Goal: Find specific page/section: Find specific page/section

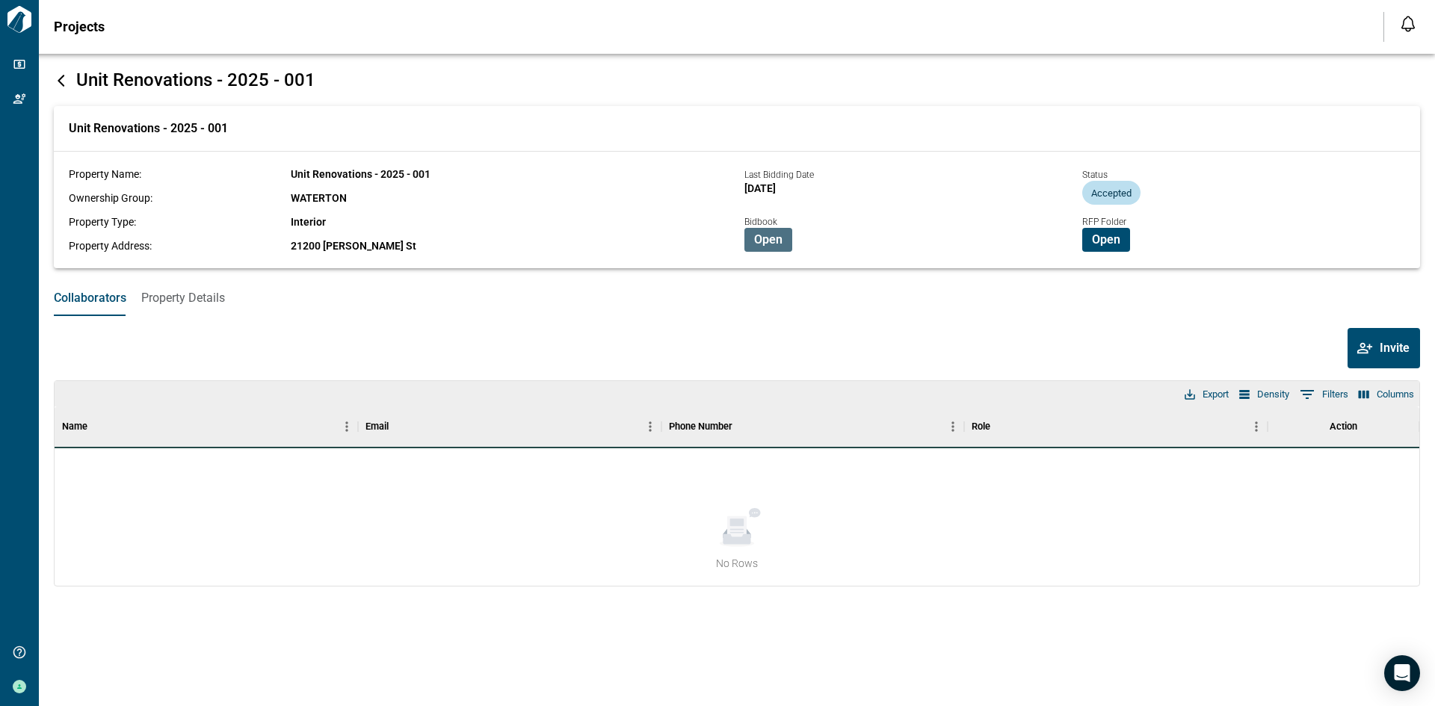
click at [772, 241] on span "Open" at bounding box center [768, 239] width 28 height 15
click at [58, 79] on icon at bounding box center [61, 80] width 15 height 15
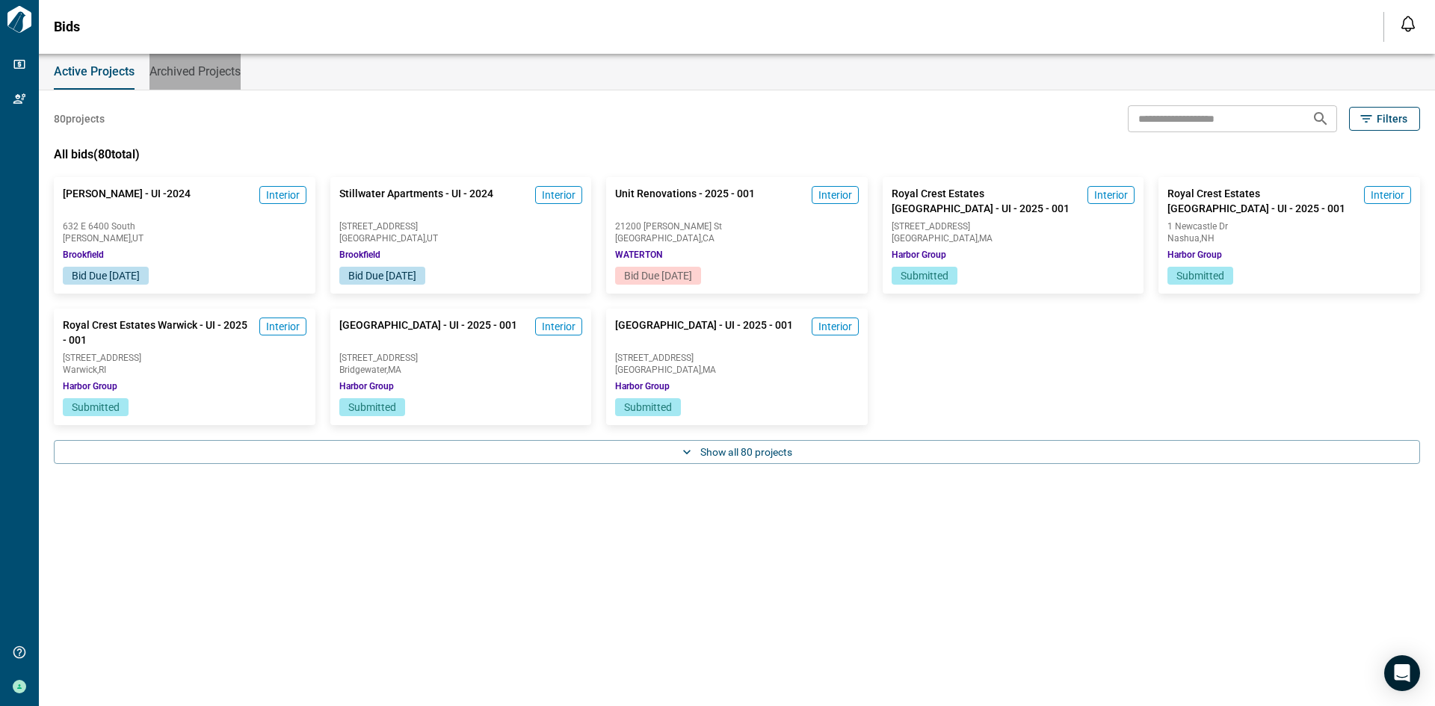
click at [189, 73] on span "Archived Projects" at bounding box center [194, 71] width 91 height 15
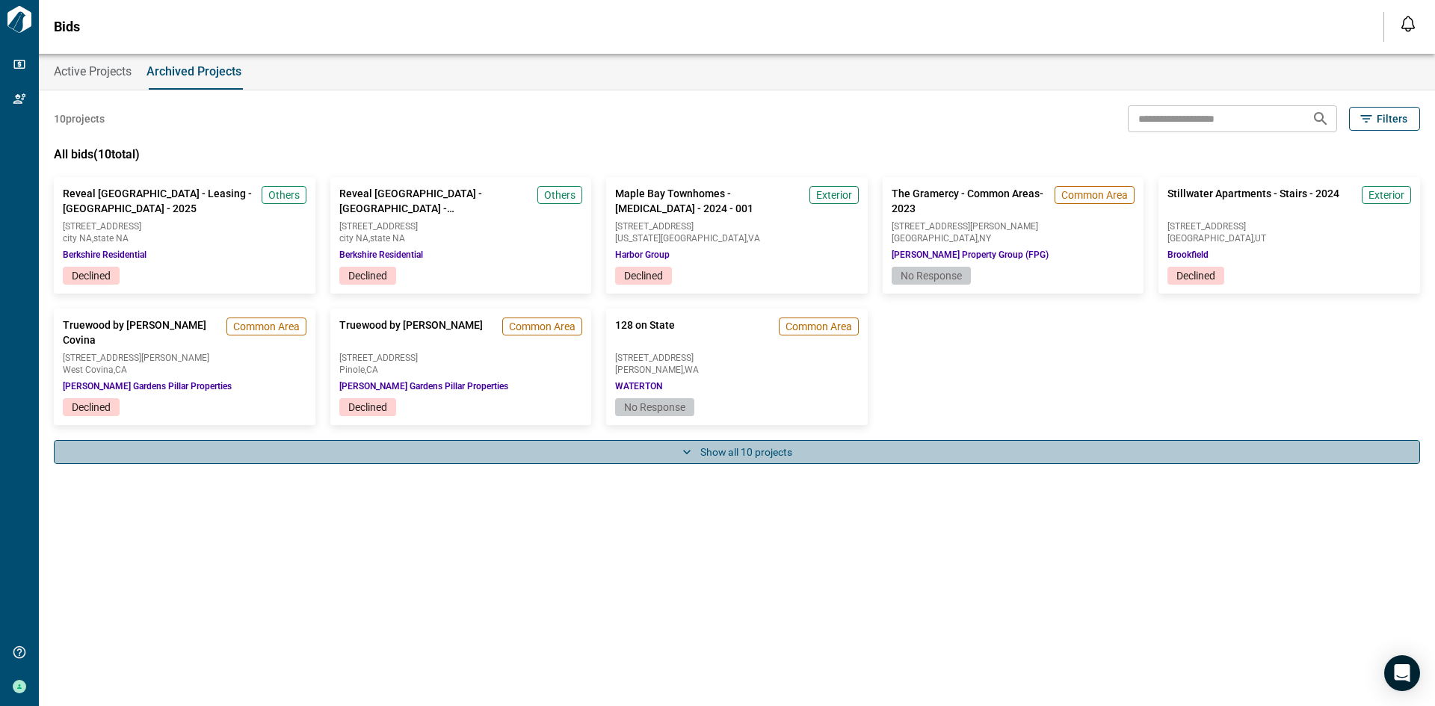
click at [700, 454] on button "Show all 10 projects" at bounding box center [737, 452] width 1366 height 24
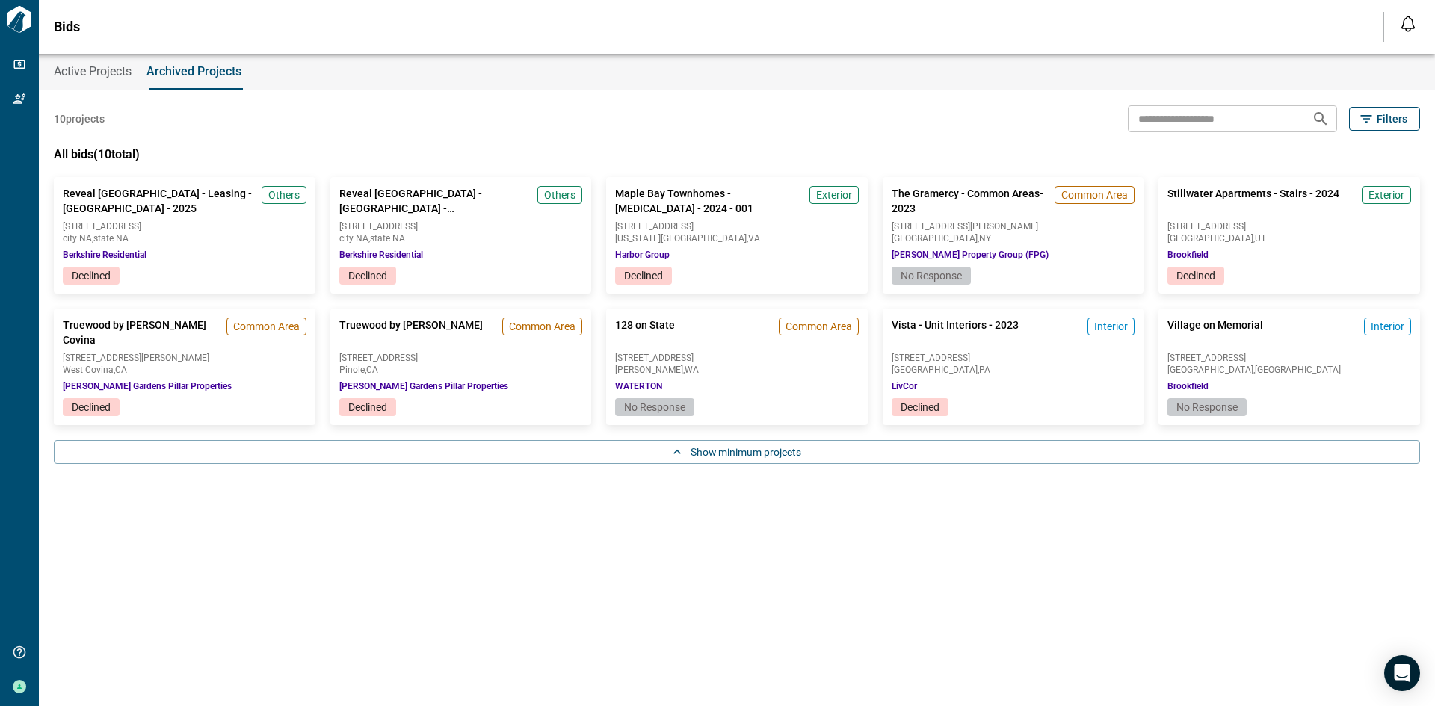
click at [96, 75] on span "Active Projects" at bounding box center [93, 71] width 78 height 15
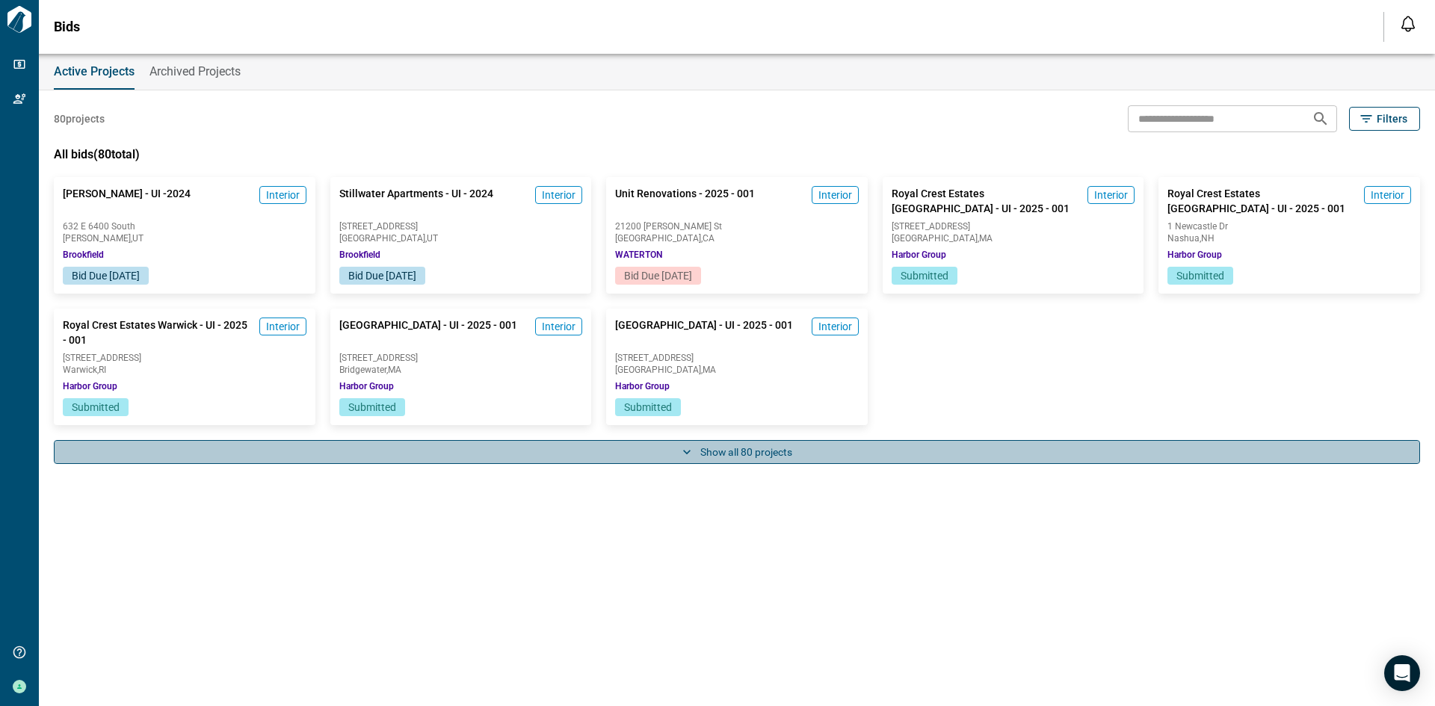
click at [736, 458] on button "Show all 80 projects" at bounding box center [737, 452] width 1366 height 24
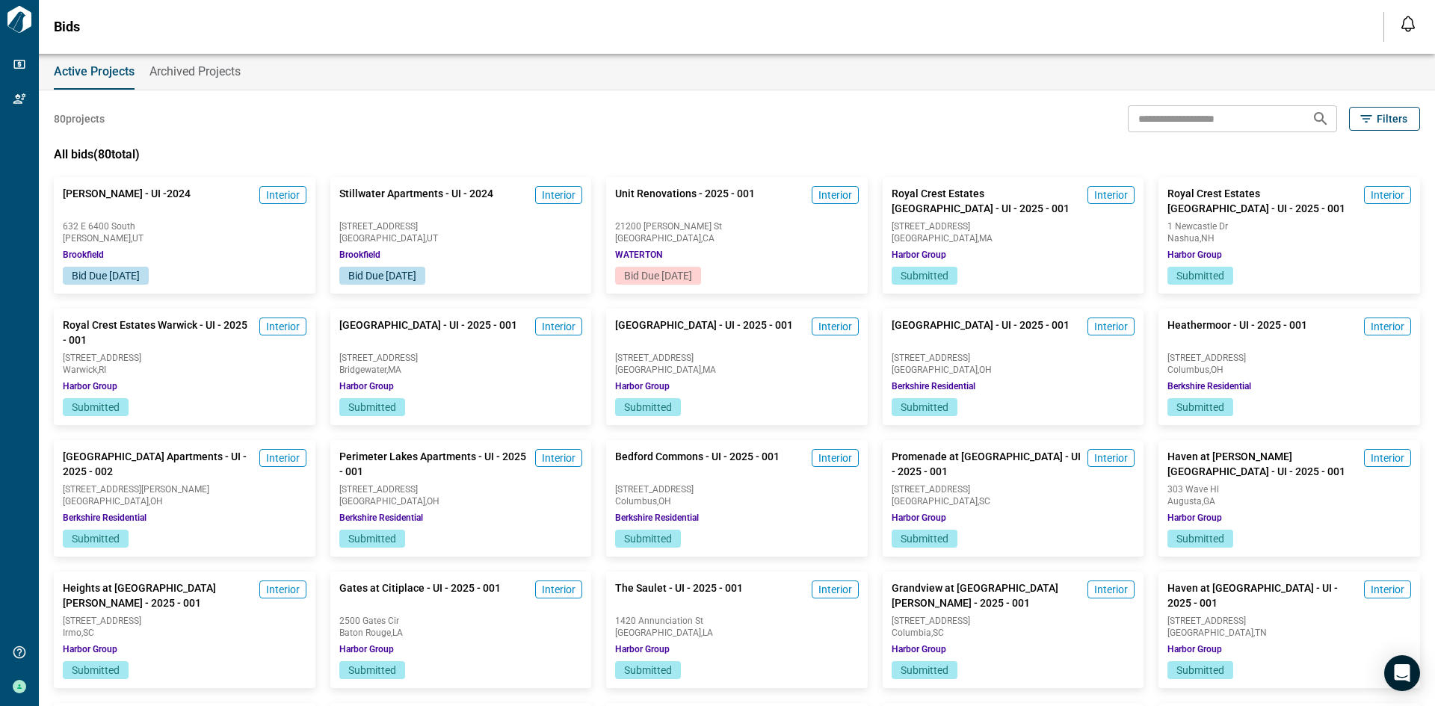
scroll to position [4, 0]
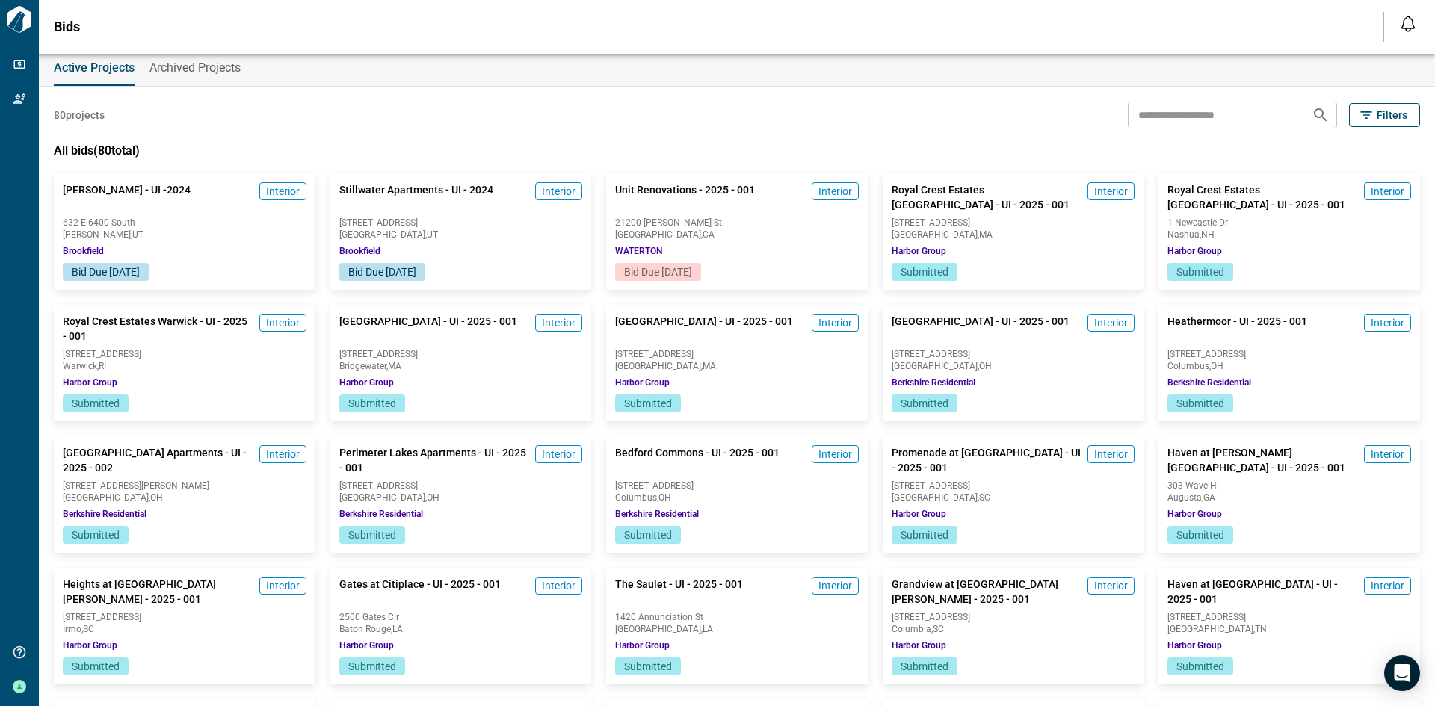
click at [1185, 121] on input "text" at bounding box center [1214, 115] width 172 height 28
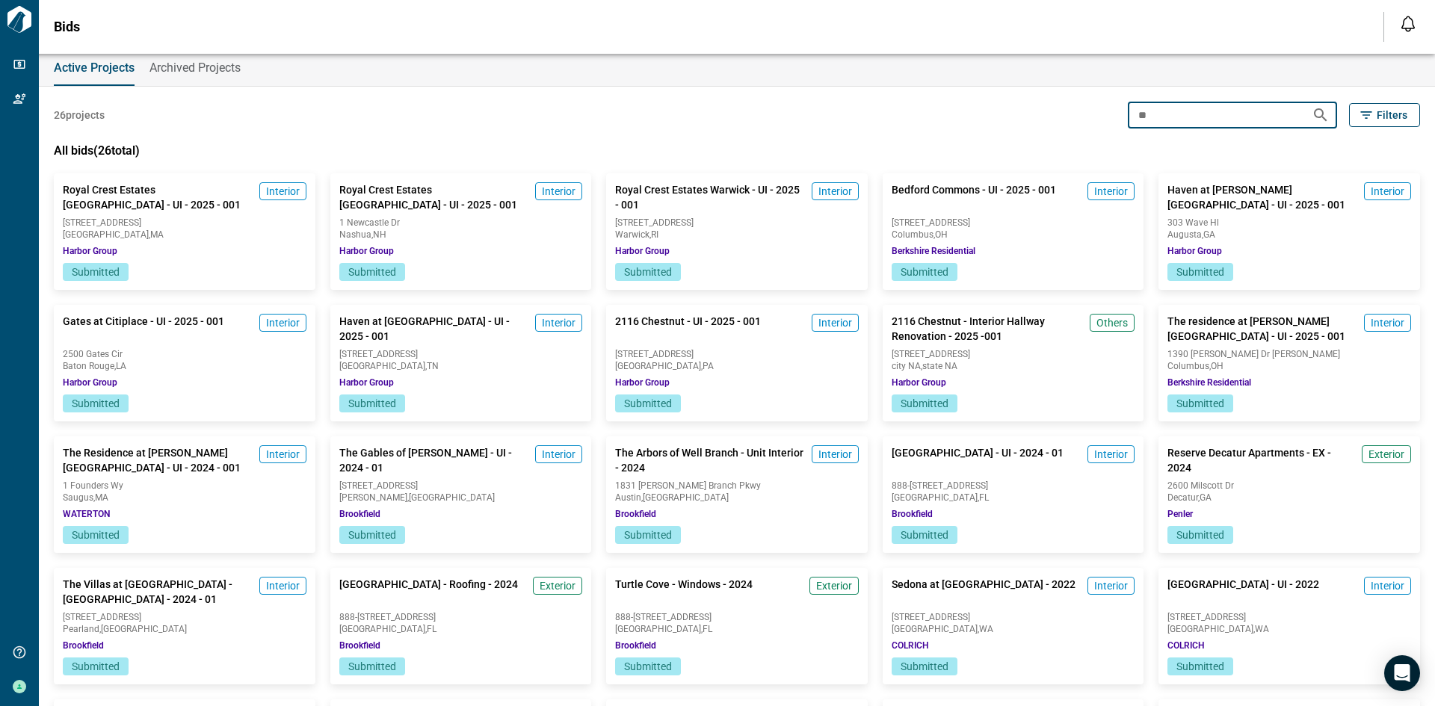
scroll to position [0, 0]
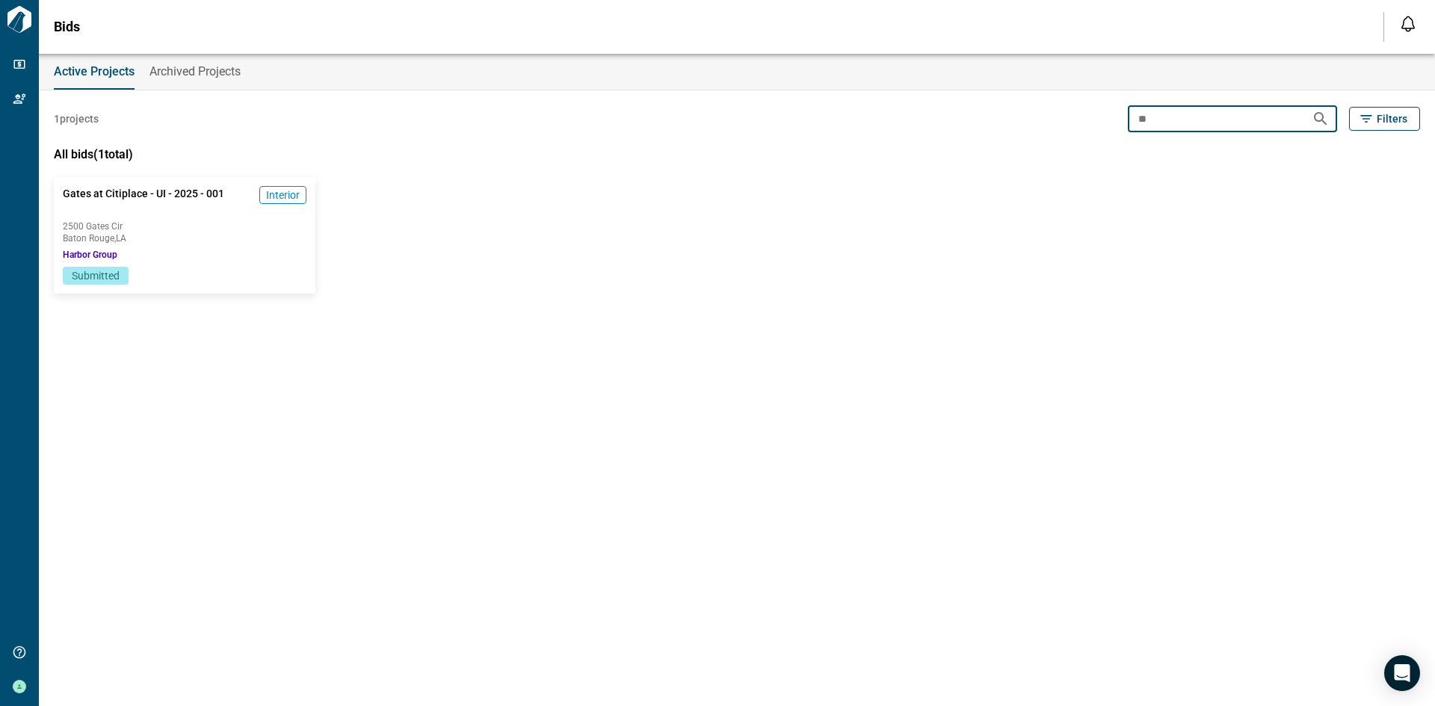
type input "*"
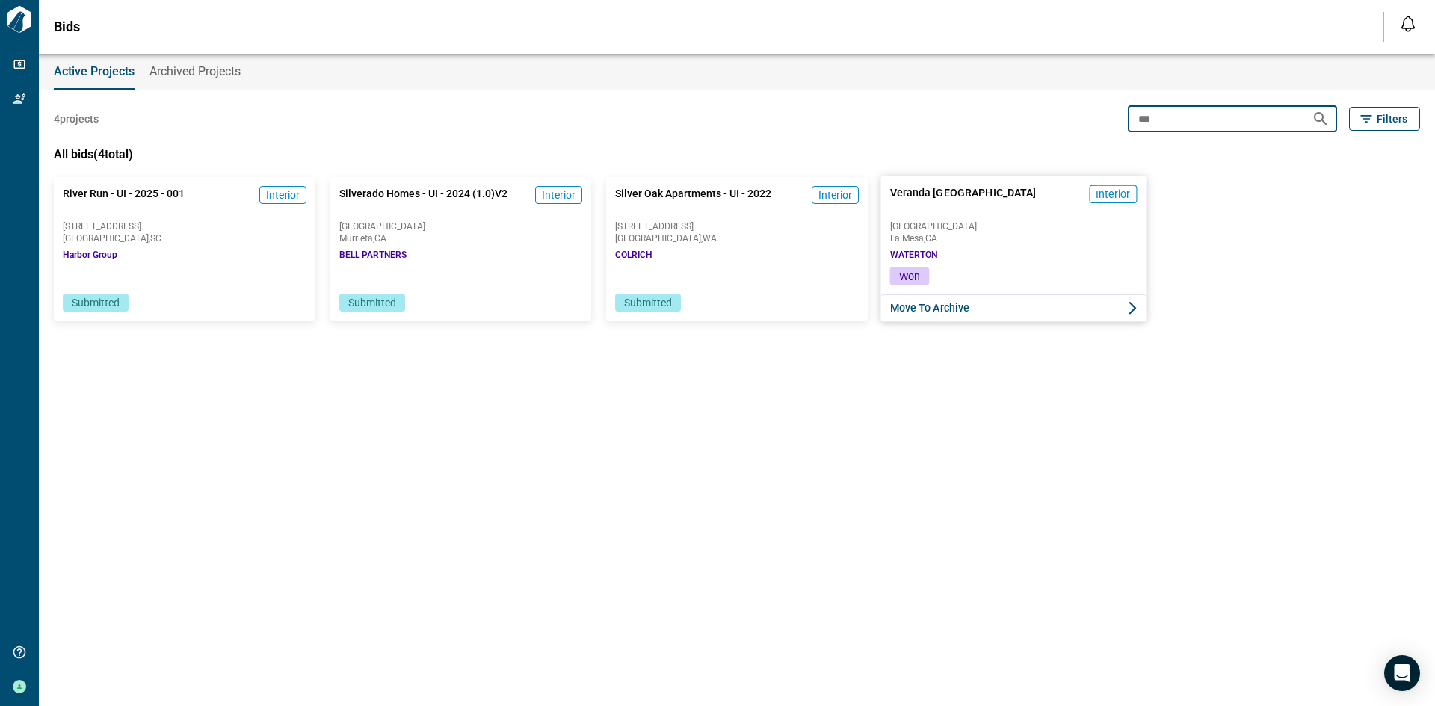
type input "***"
click at [919, 274] on span "Won" at bounding box center [909, 276] width 21 height 12
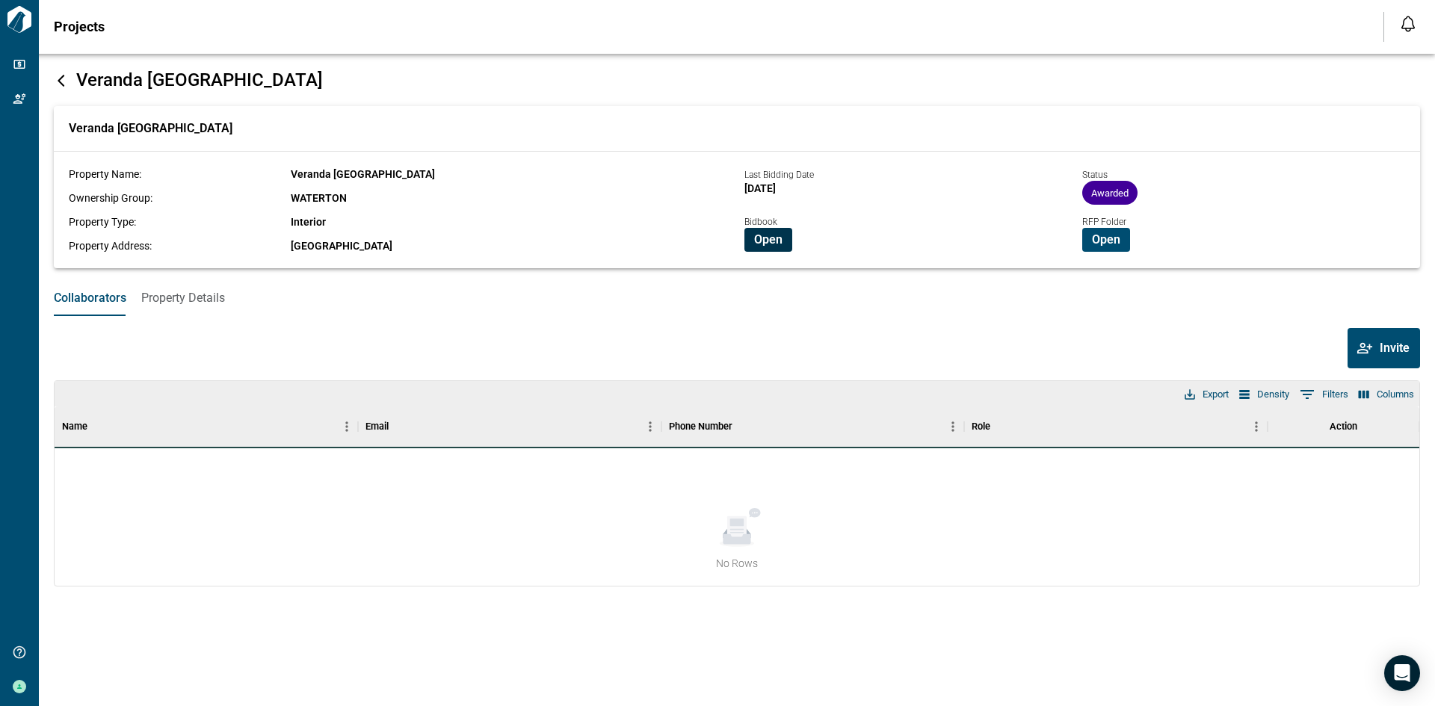
click at [777, 238] on span "Open" at bounding box center [768, 239] width 28 height 15
click at [64, 86] on icon at bounding box center [61, 81] width 7 height 12
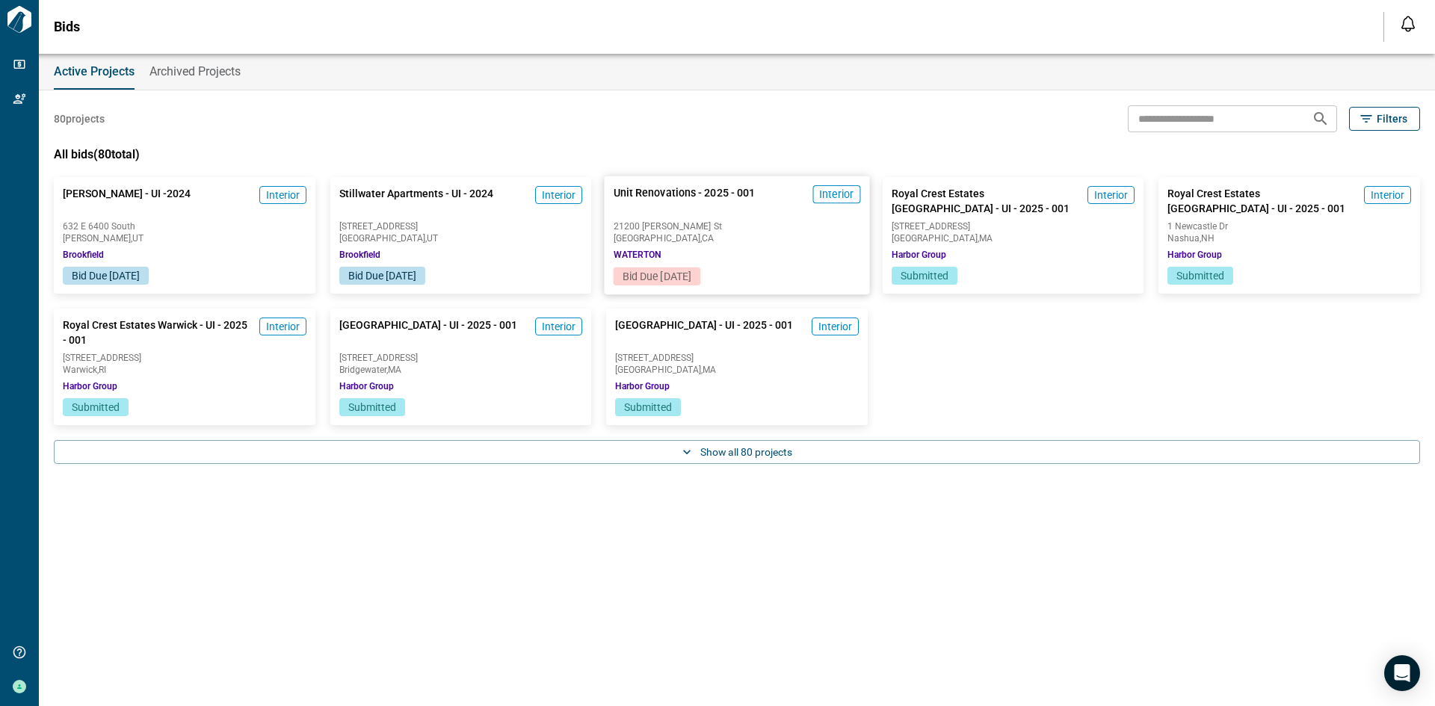
click at [709, 226] on span "21200 [PERSON_NAME] St" at bounding box center [737, 226] width 247 height 9
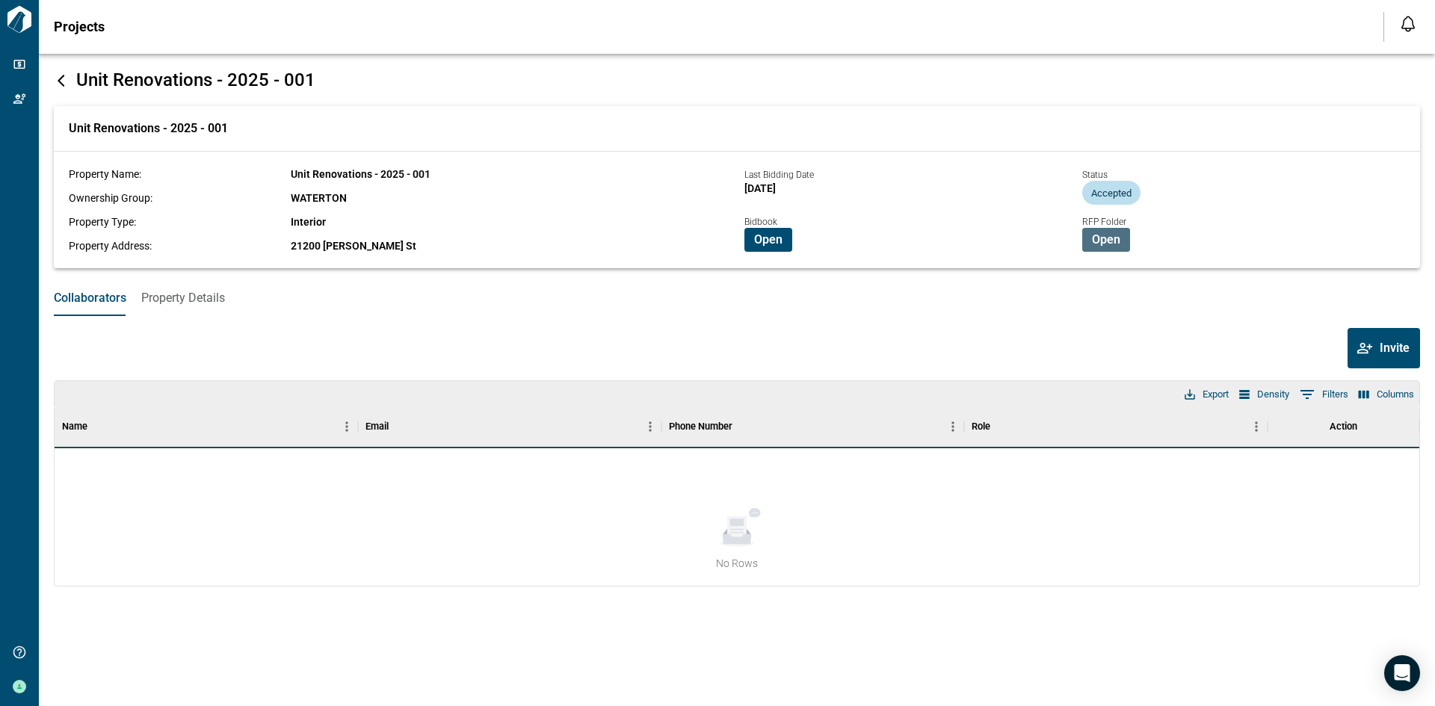
click at [1113, 236] on span "Open" at bounding box center [1106, 239] width 28 height 15
click at [1108, 244] on span "Open" at bounding box center [1106, 239] width 28 height 15
click at [1107, 243] on span "Open" at bounding box center [1106, 239] width 28 height 15
